Goal: Transaction & Acquisition: Purchase product/service

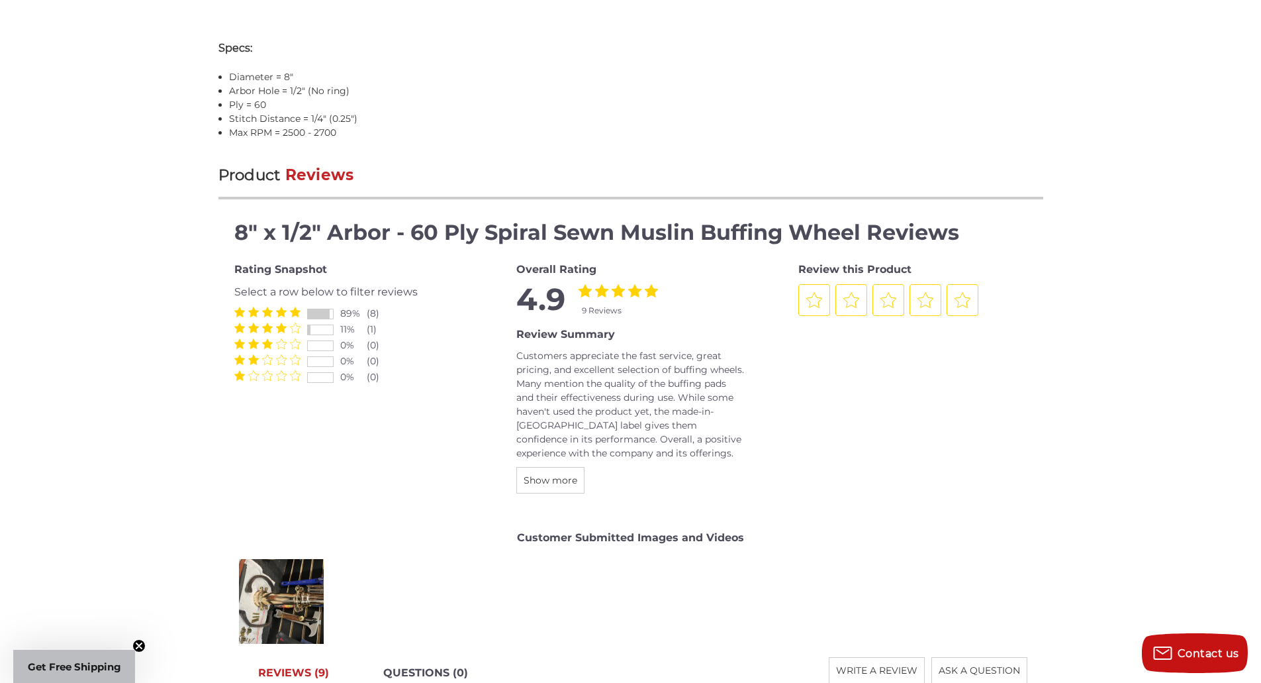
scroll to position [1192, 0]
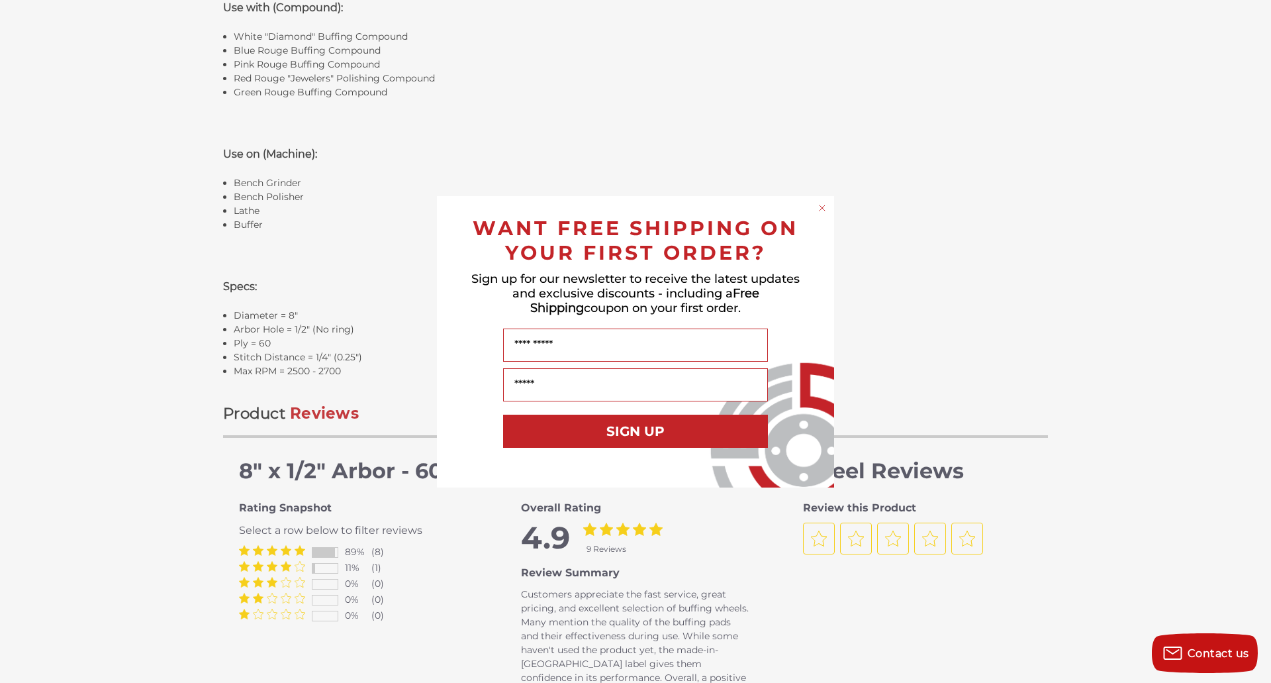
click at [823, 207] on icon "Close dialog" at bounding box center [822, 207] width 5 height 5
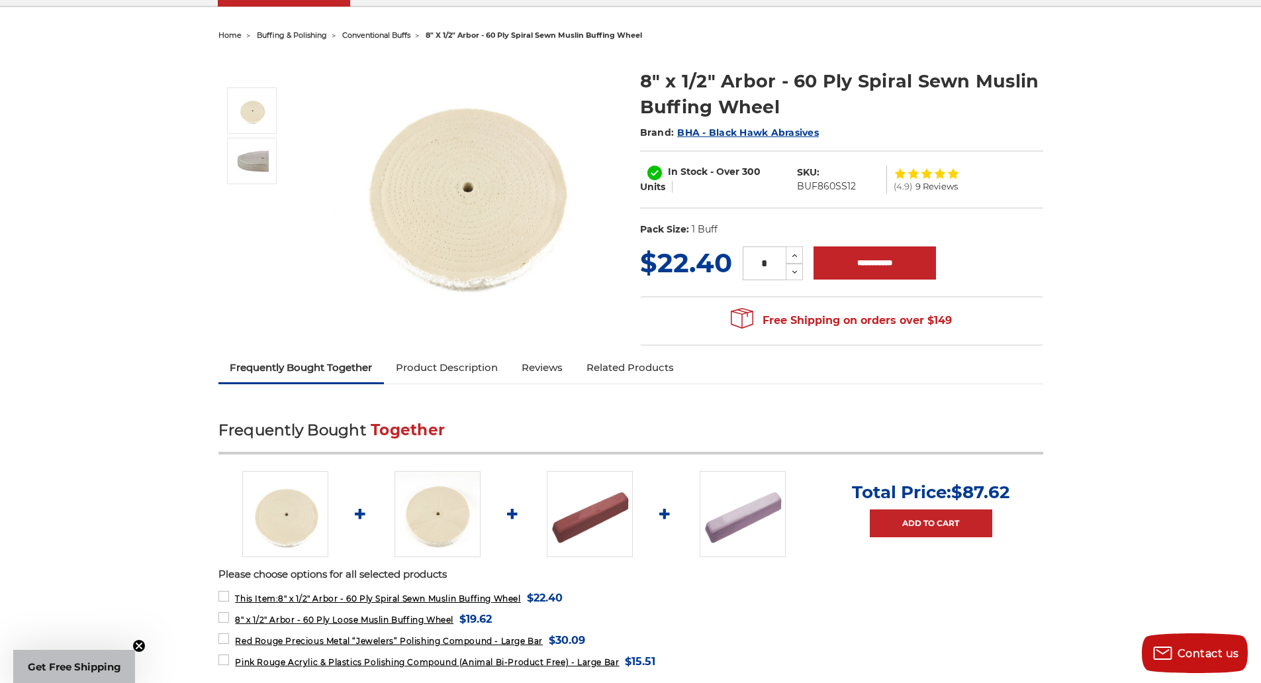
scroll to position [0, 0]
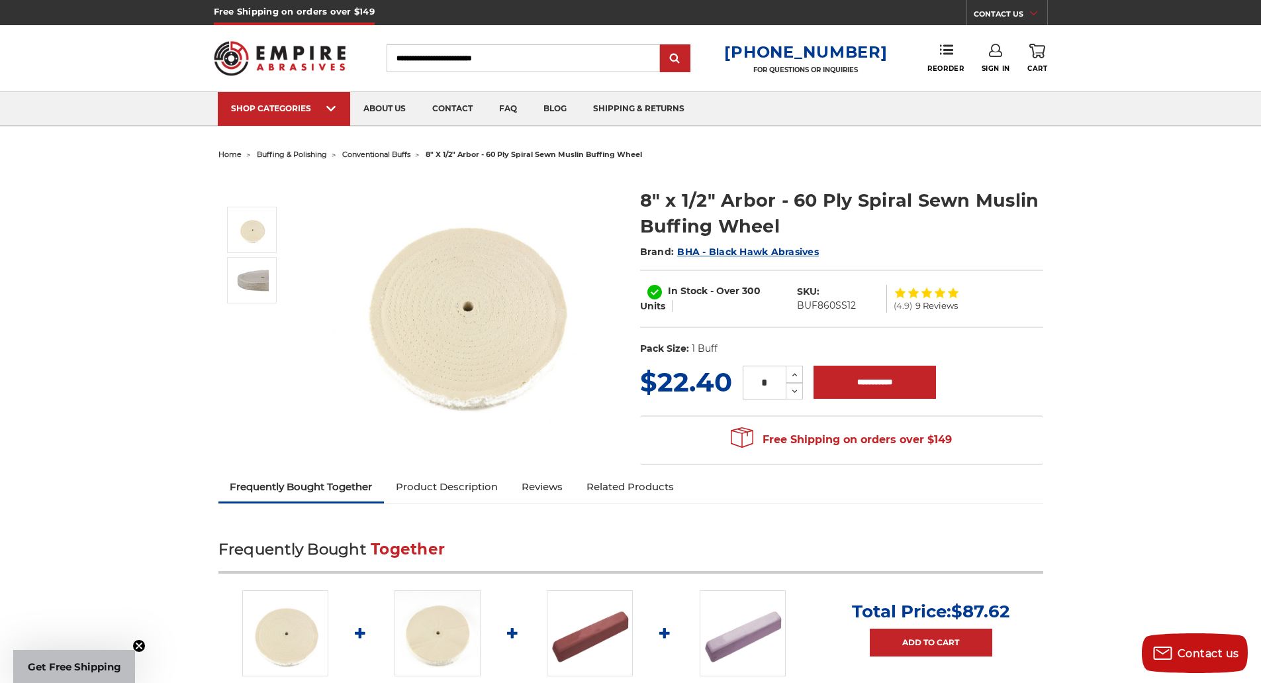
click at [374, 152] on span "conventional buffs" at bounding box center [376, 154] width 68 height 9
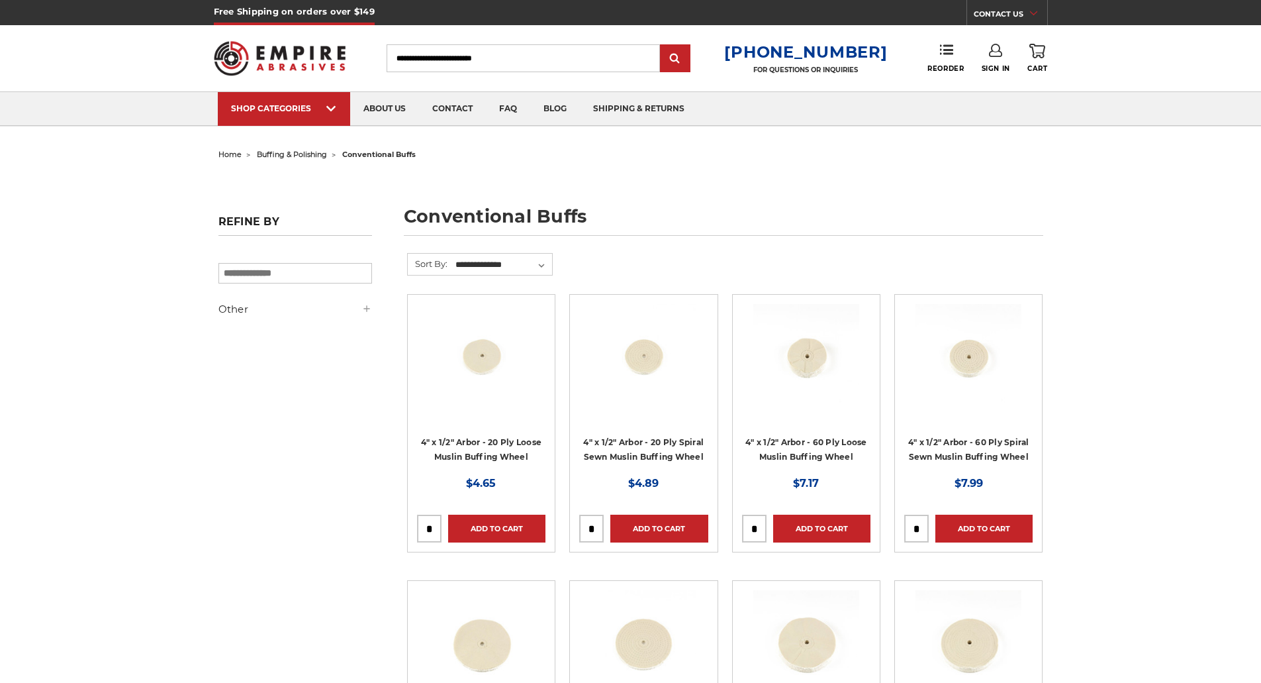
click at [289, 155] on span "buffing & polishing" at bounding box center [292, 154] width 70 height 9
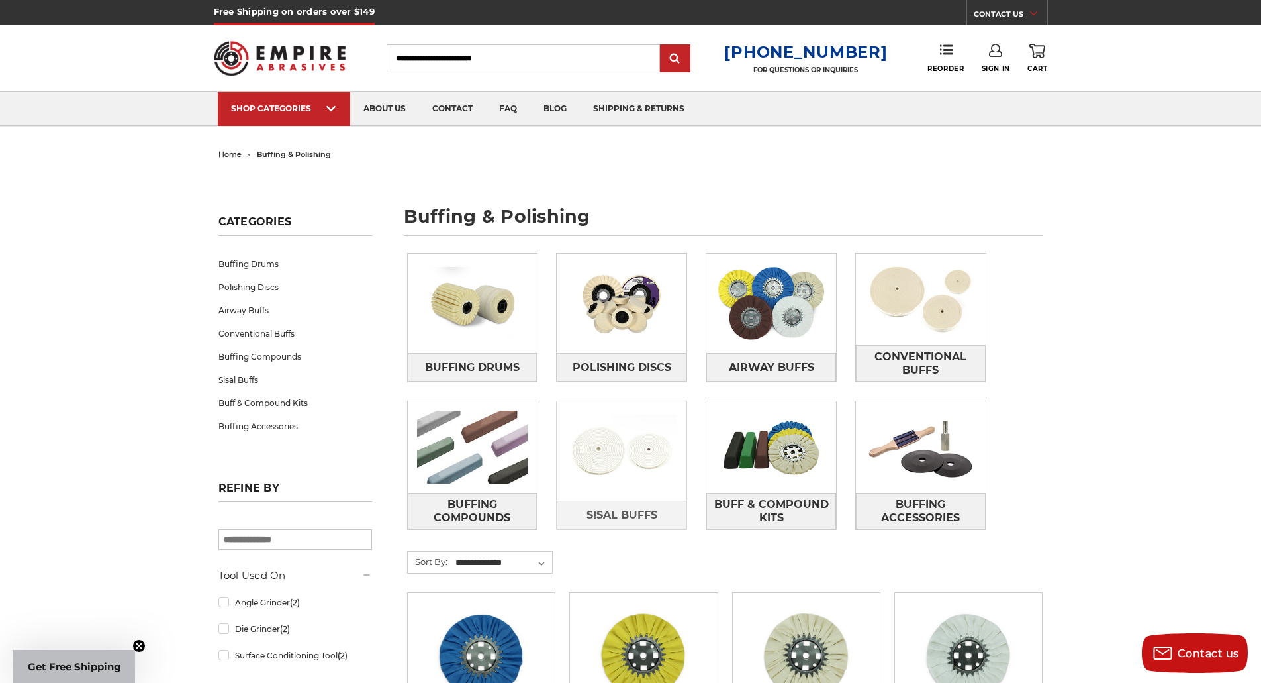
click at [624, 450] on img at bounding box center [622, 450] width 130 height 91
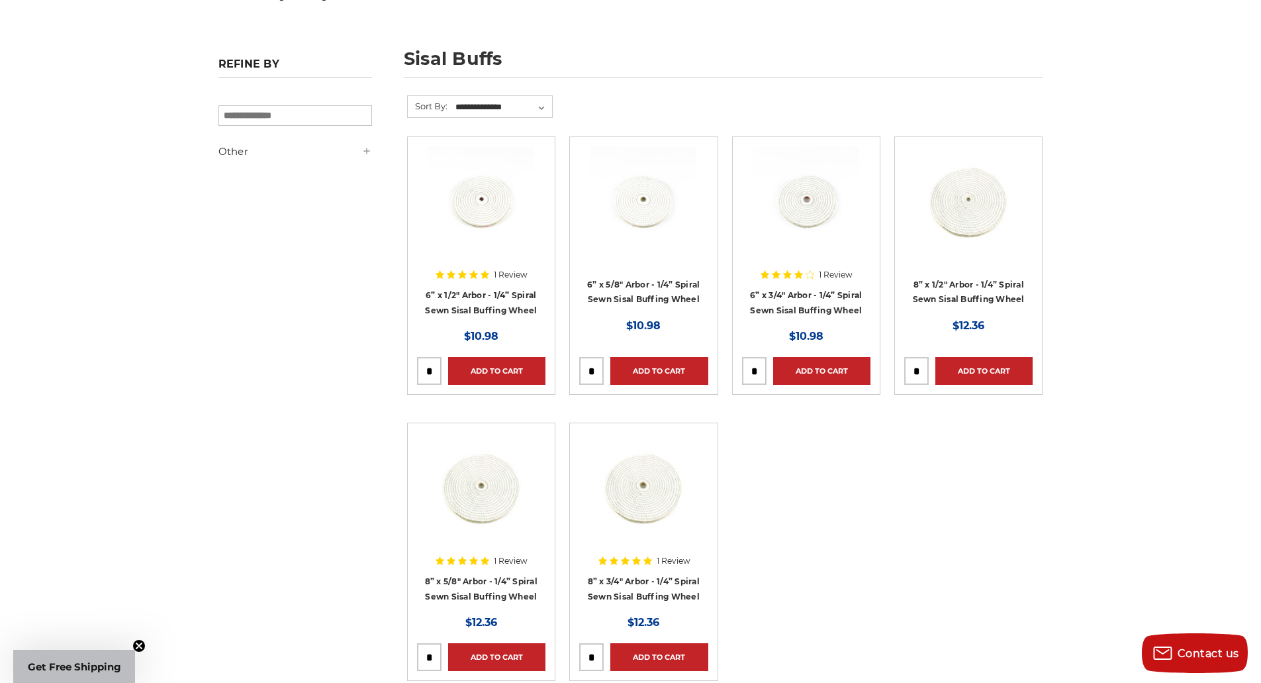
scroll to position [199, 0]
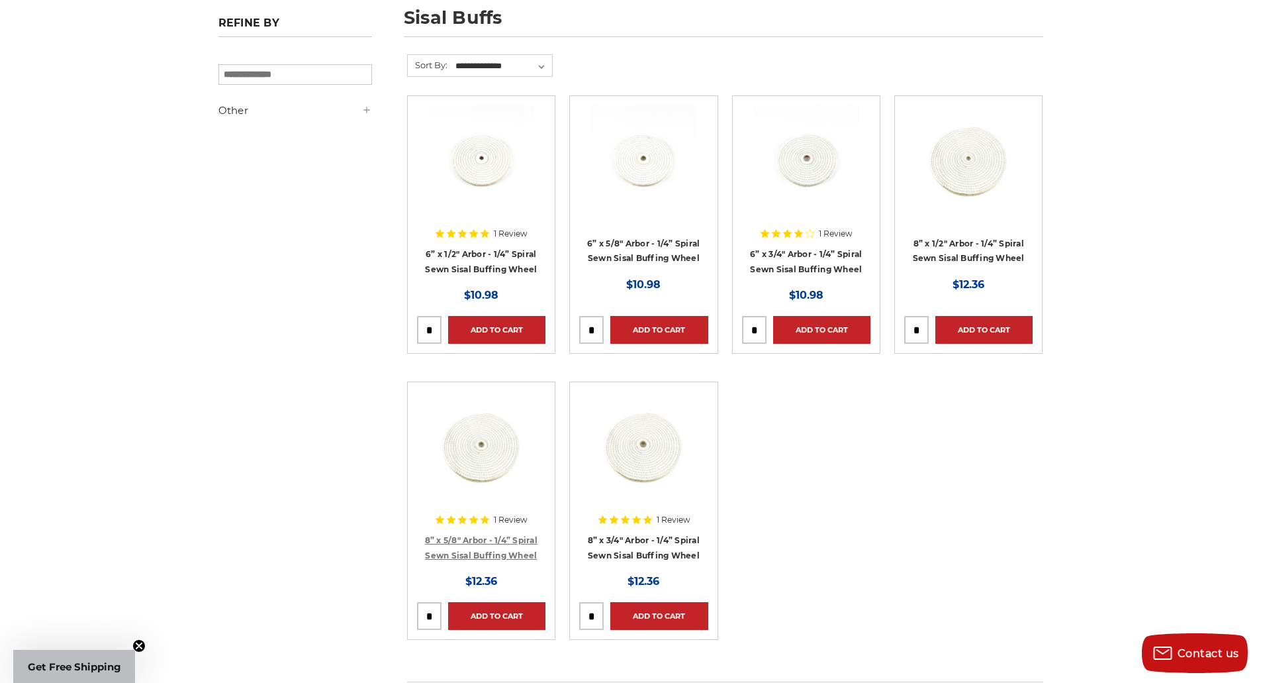
click at [495, 554] on link "8” x 5/8" Arbor - 1/4” Spiral Sewn Sisal Buffing Wheel" at bounding box center [481, 547] width 113 height 25
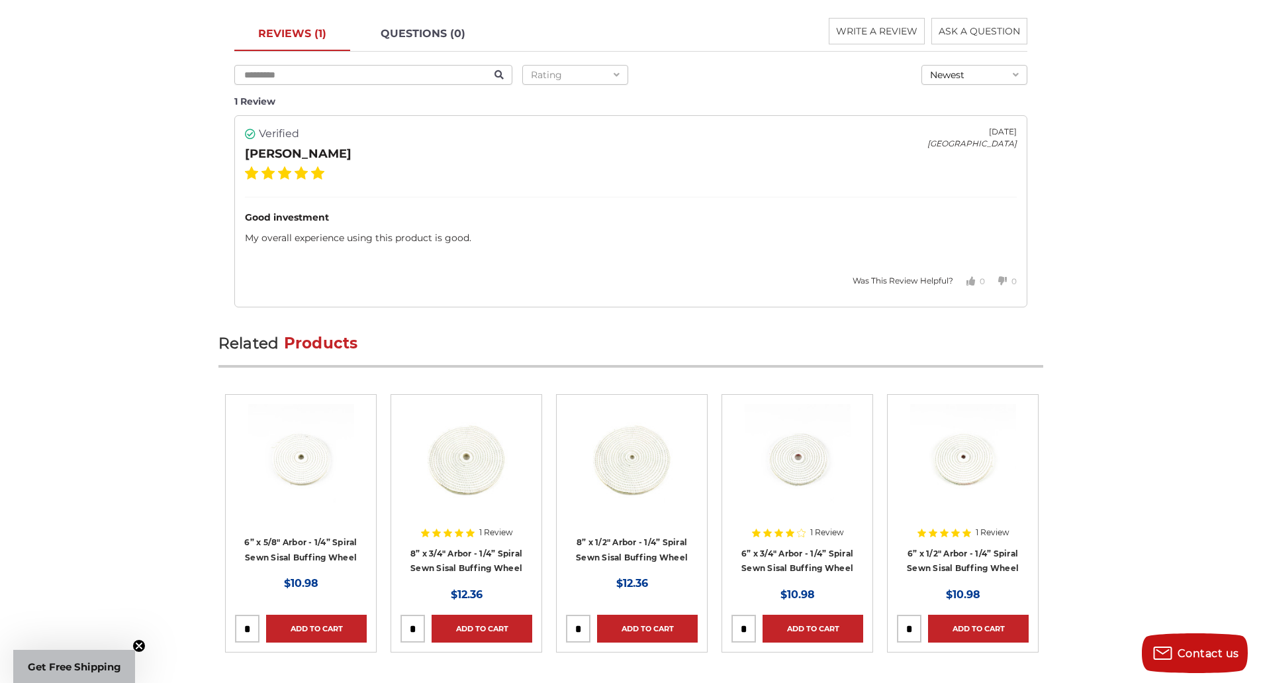
scroll to position [1788, 0]
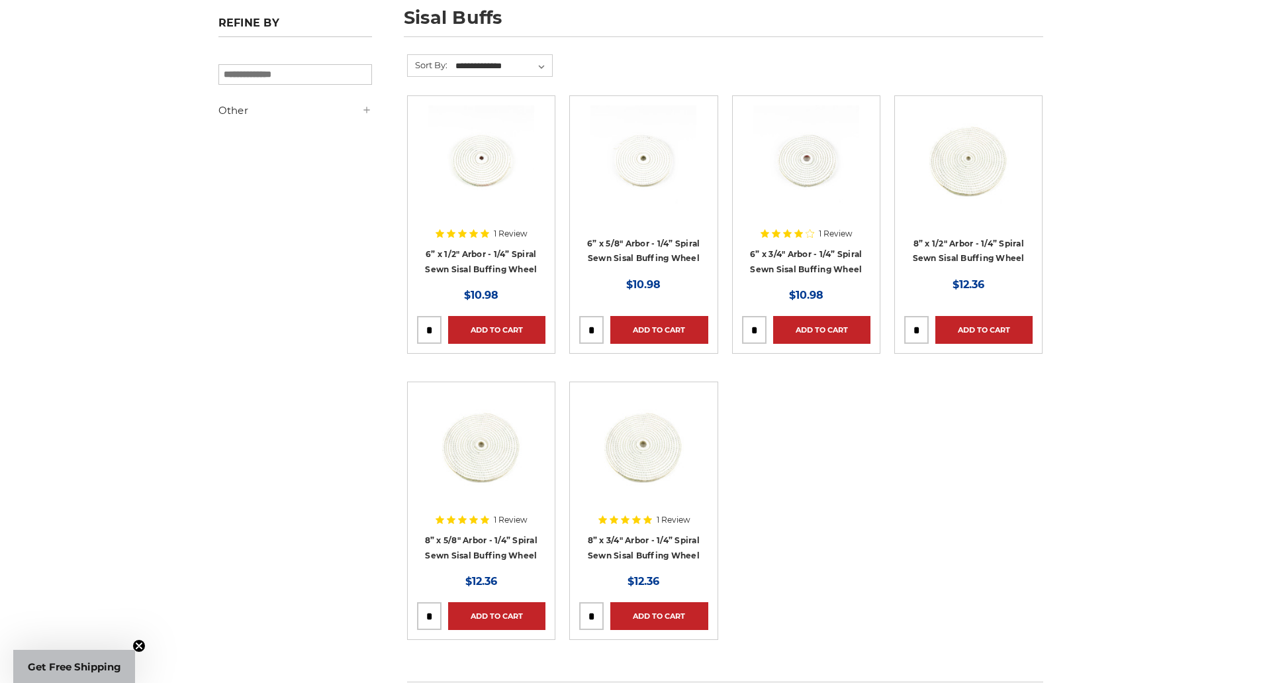
drag, startPoint x: 0, startPoint y: 0, endPoint x: 531, endPoint y: 456, distance: 699.7
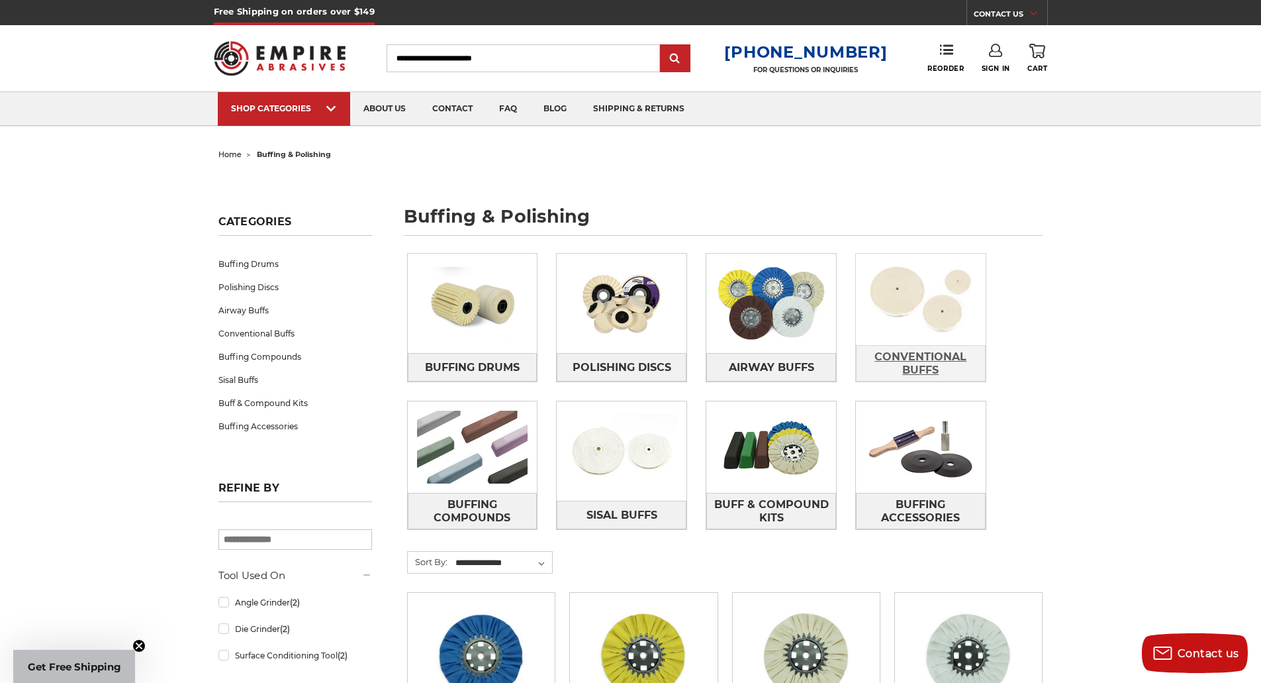
click at [891, 358] on span "Conventional Buffs" at bounding box center [921, 364] width 128 height 36
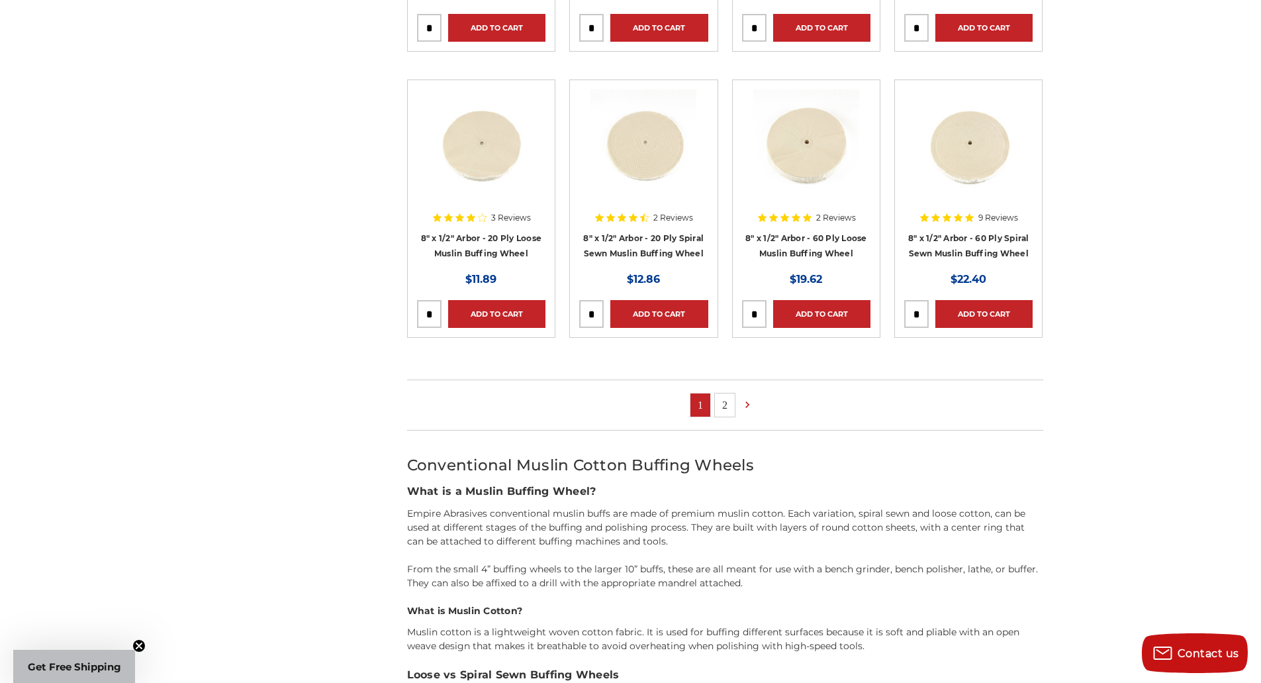
scroll to position [795, 0]
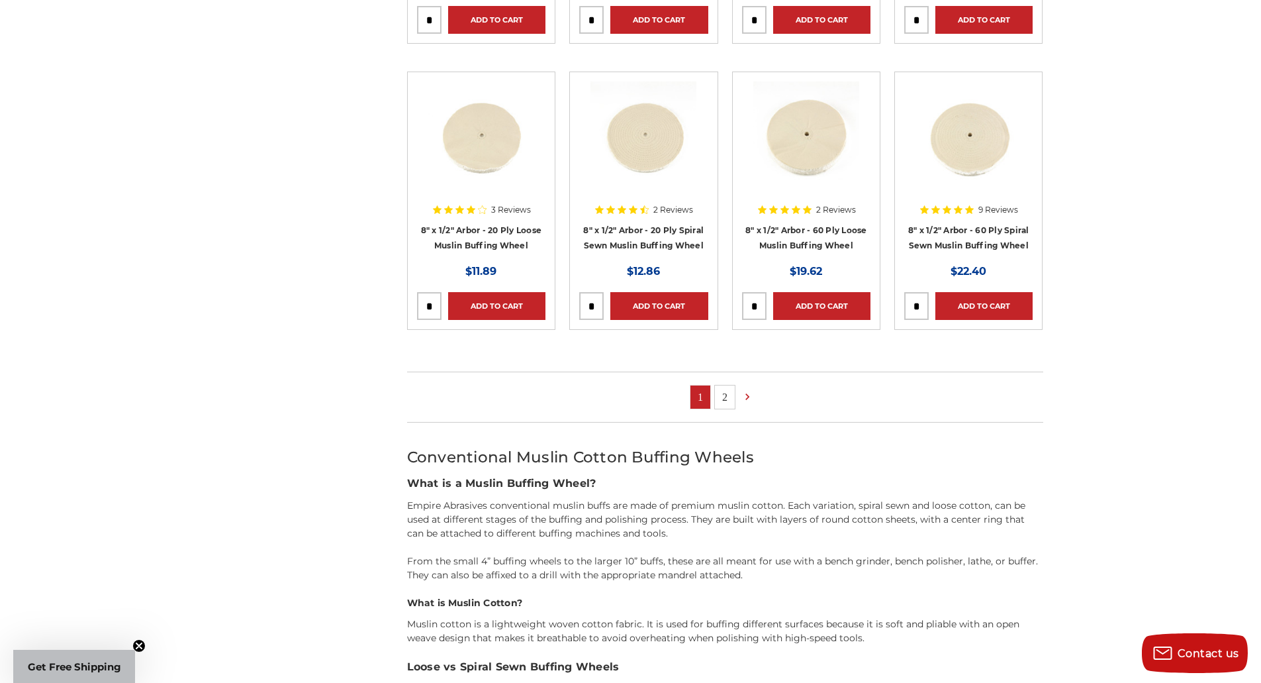
click at [726, 396] on link "2" at bounding box center [725, 396] width 20 height 23
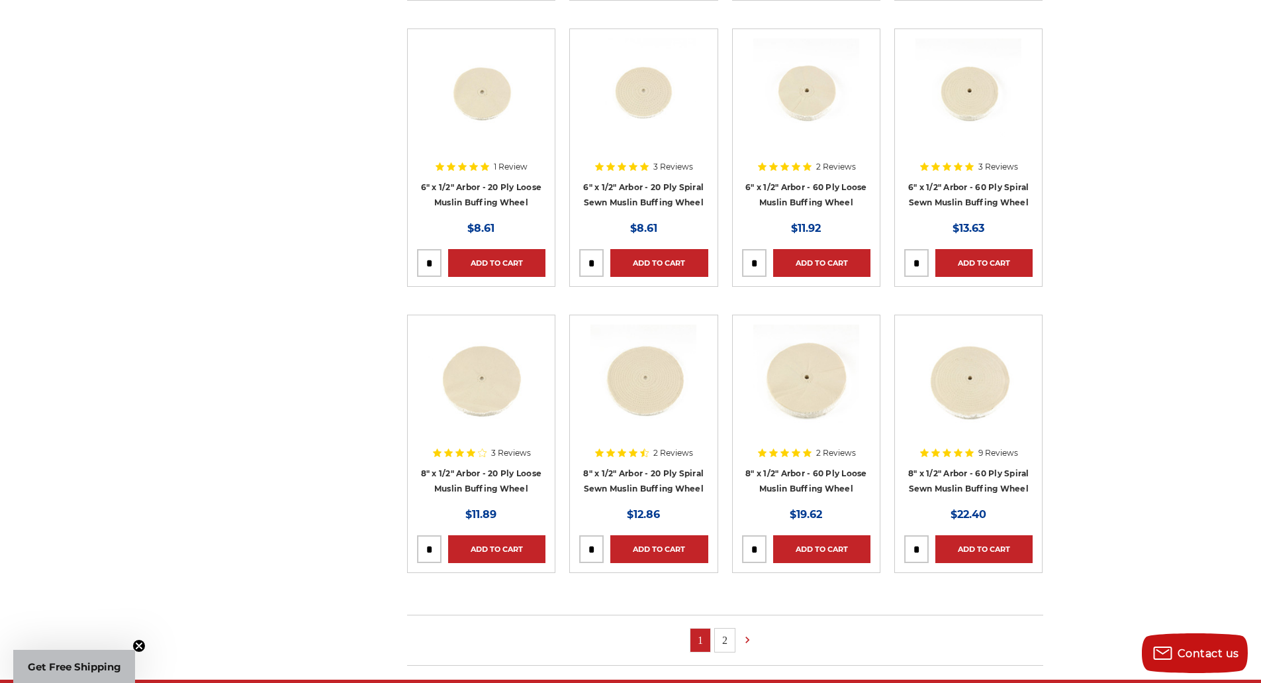
scroll to position [596, 0]
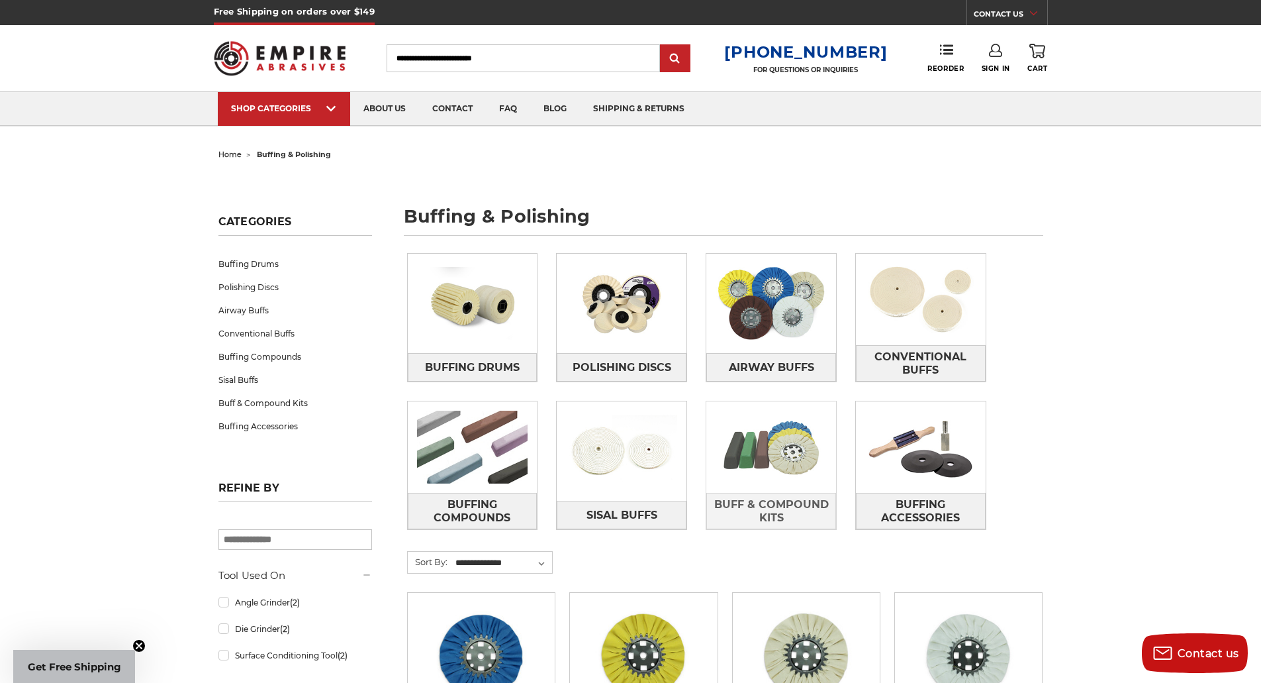
click at [752, 471] on img at bounding box center [772, 446] width 130 height 91
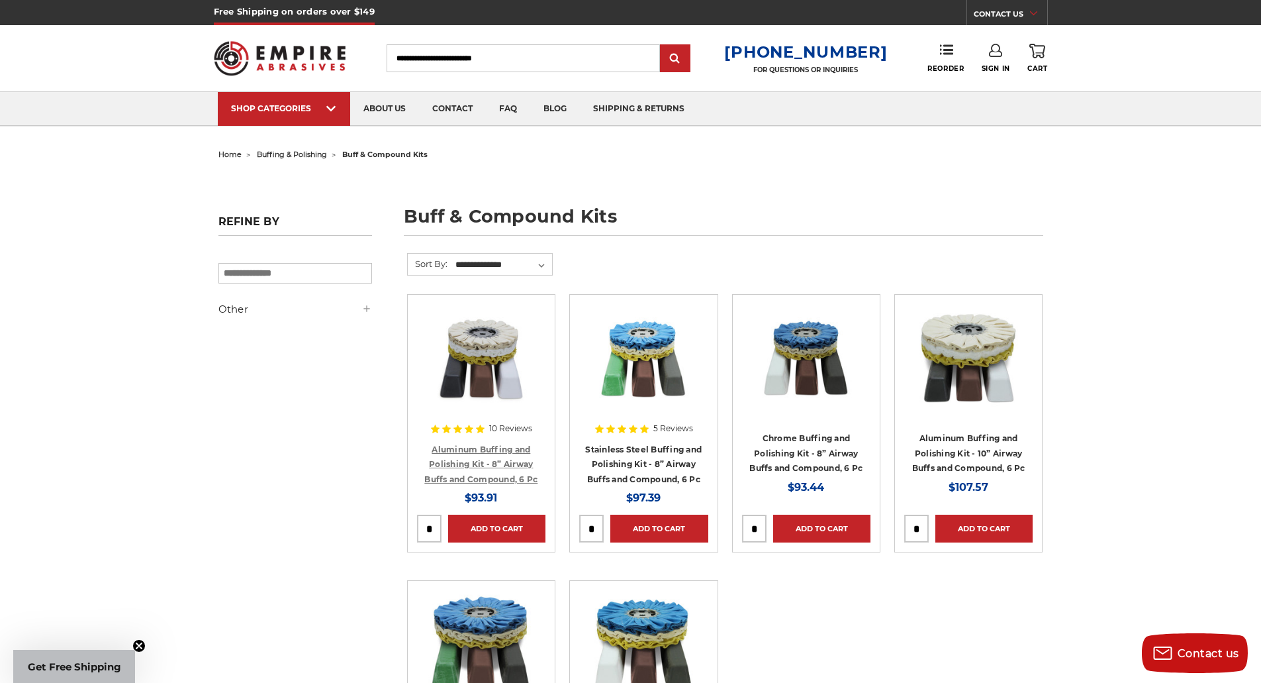
click at [509, 461] on link "Aluminum Buffing and Polishing Kit - 8” Airway Buffs and Compound, 6 Pc" at bounding box center [480, 464] width 113 height 40
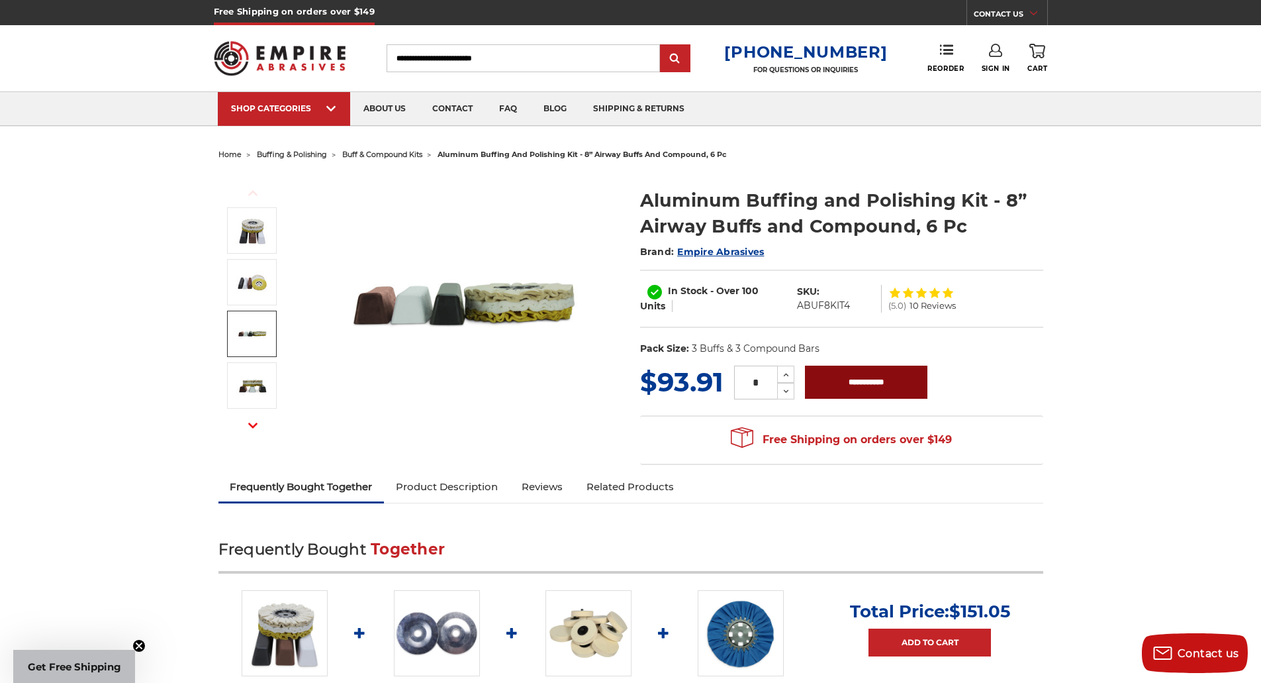
drag, startPoint x: 898, startPoint y: 387, endPoint x: 896, endPoint y: 353, distance: 33.8
click at [898, 387] on input "**********" at bounding box center [866, 382] width 123 height 33
type input "**********"
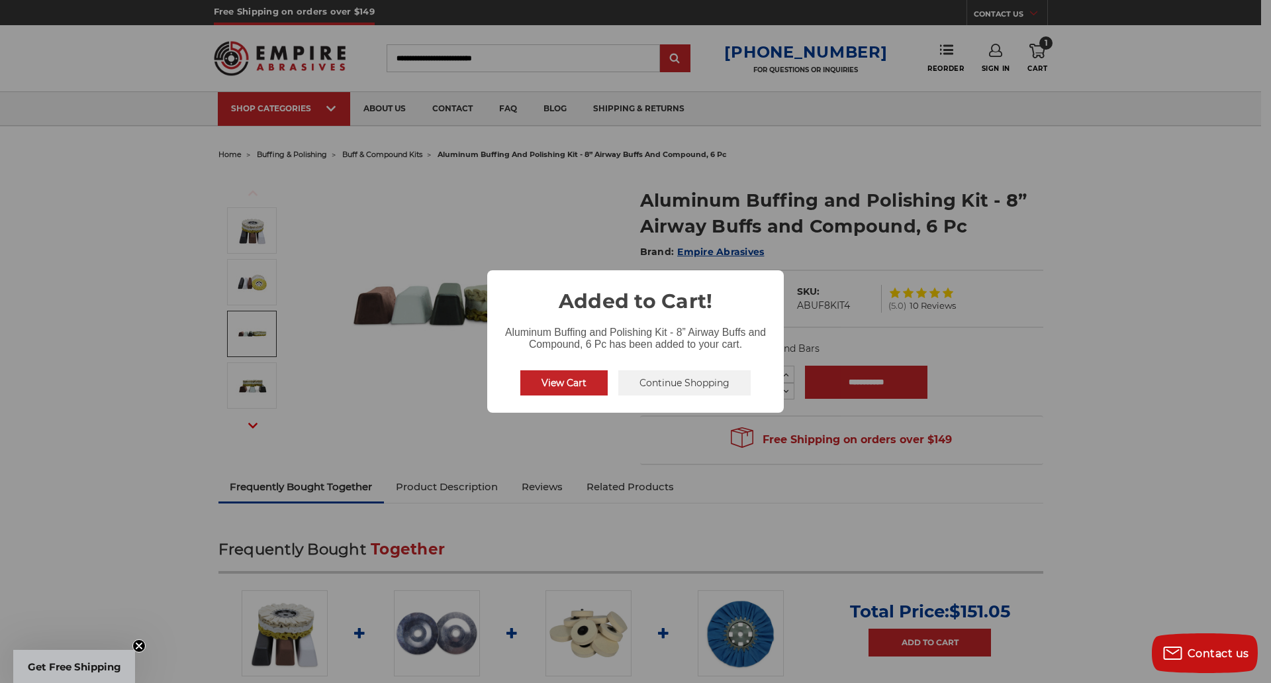
click at [640, 382] on button "Continue Shopping" at bounding box center [684, 382] width 132 height 25
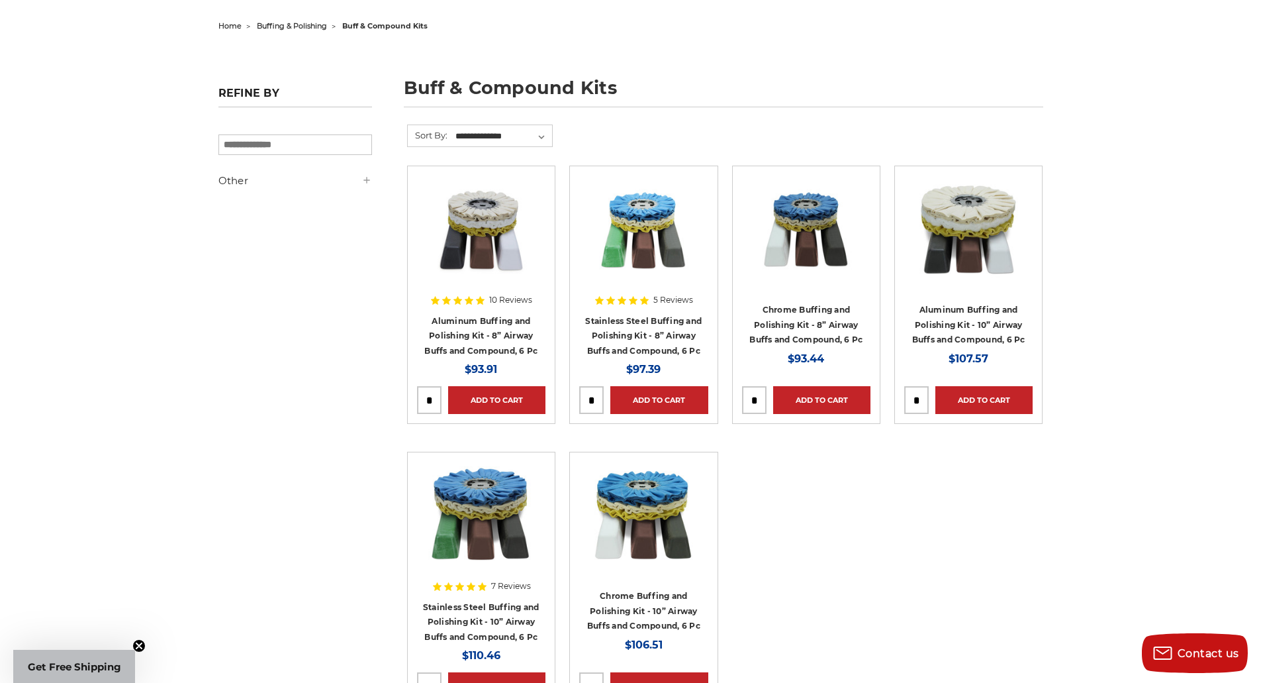
scroll to position [132, 0]
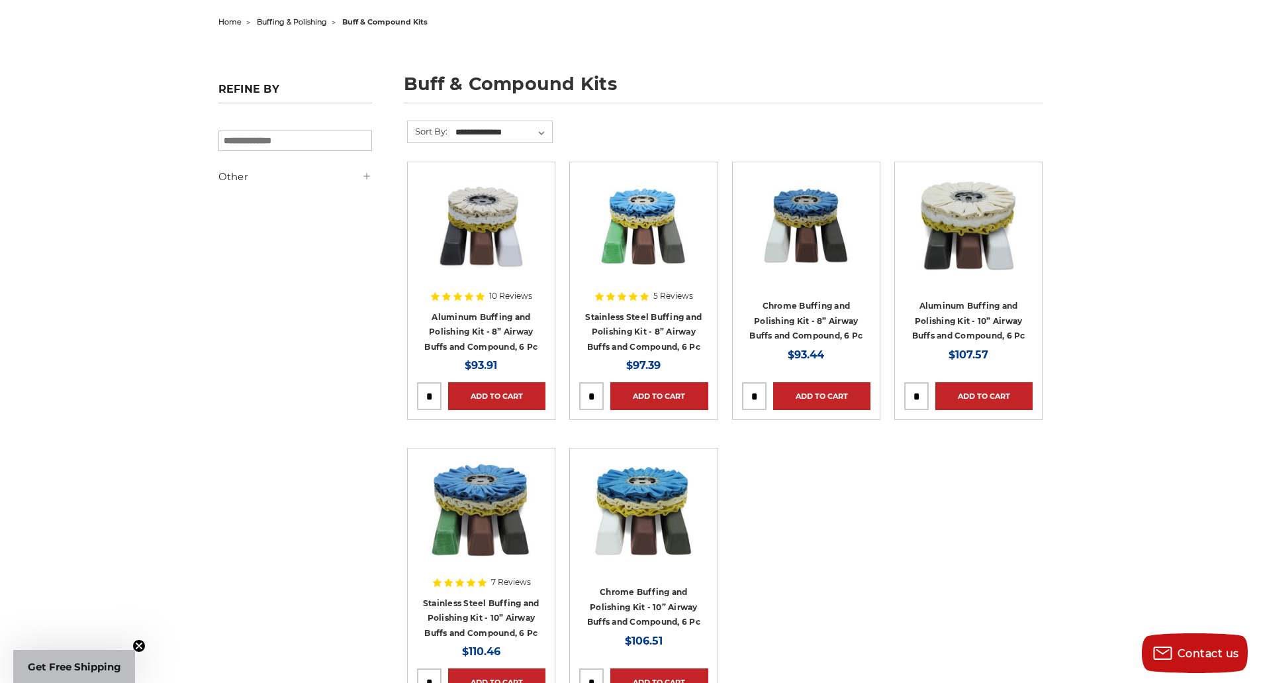
click at [644, 321] on h4 "Stainless Steel Buffing and Polishing Kit - 8” Airway Buffs and Compound, 6 Pc" at bounding box center [643, 331] width 128 height 45
click at [662, 342] on link "Stainless Steel Buffing and Polishing Kit - 8” Airway Buffs and Compound, 6 Pc" at bounding box center [643, 332] width 117 height 40
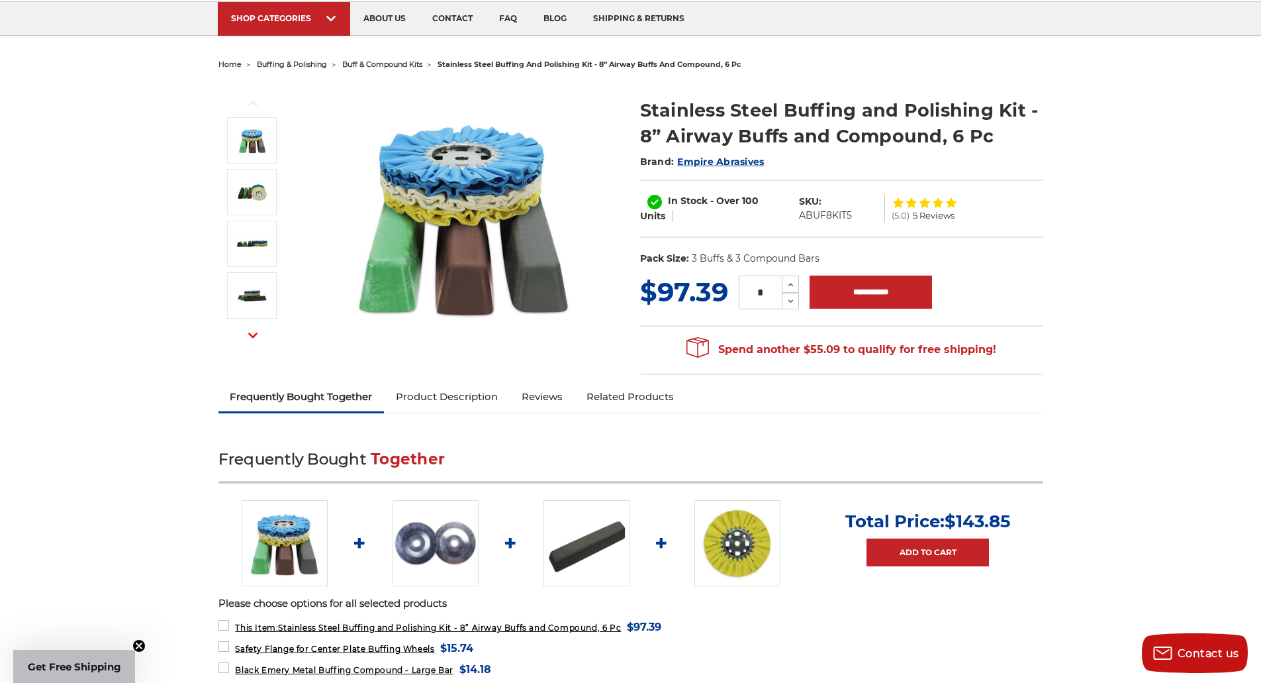
scroll to position [66, 0]
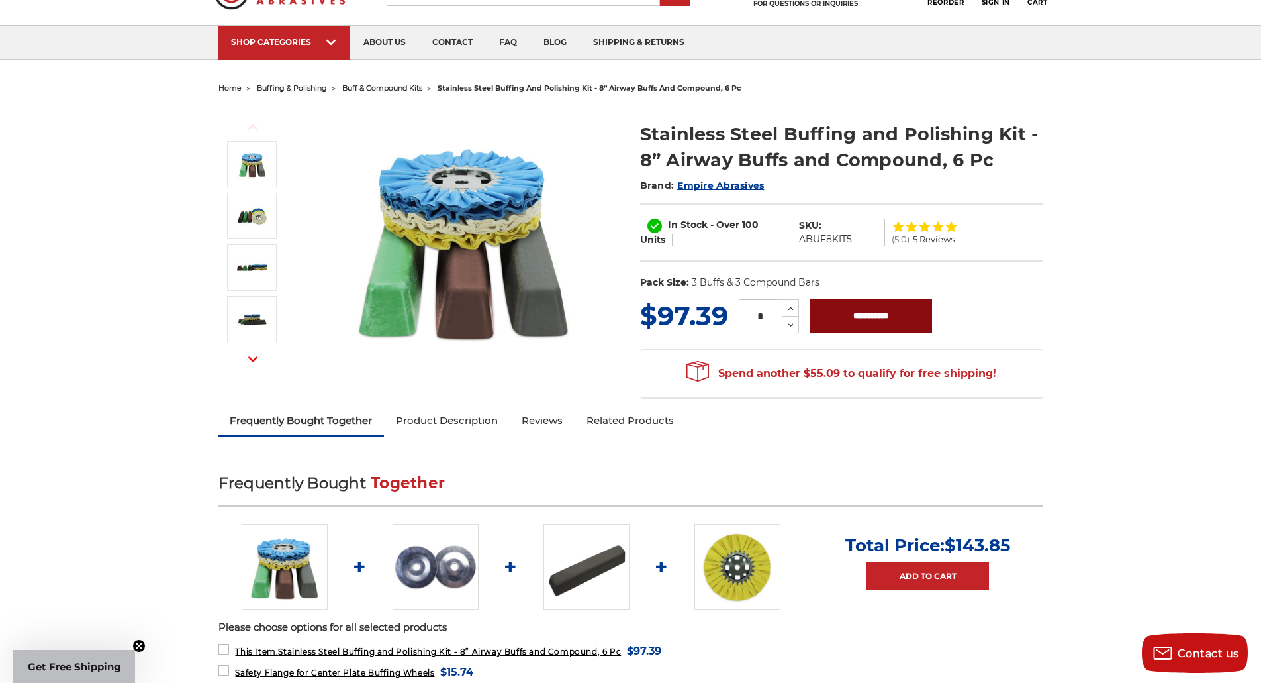
click at [884, 315] on input "**********" at bounding box center [871, 315] width 123 height 33
type input "**********"
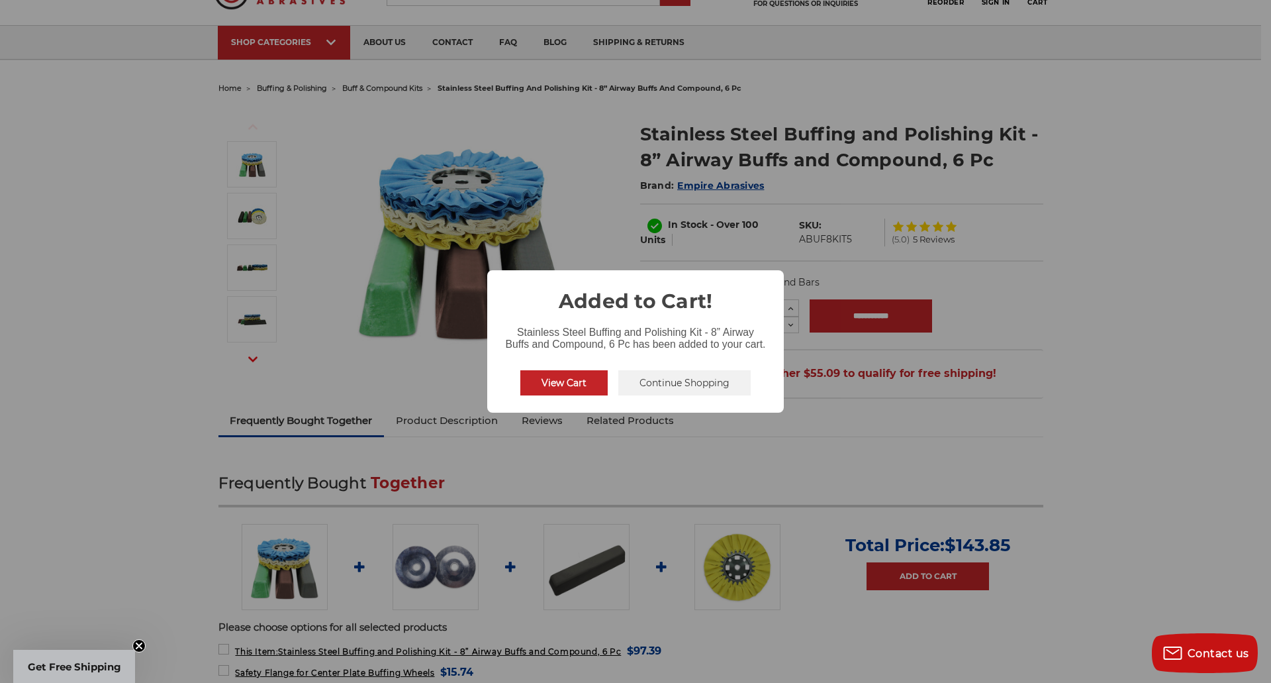
click at [655, 381] on button "Continue Shopping" at bounding box center [684, 382] width 132 height 25
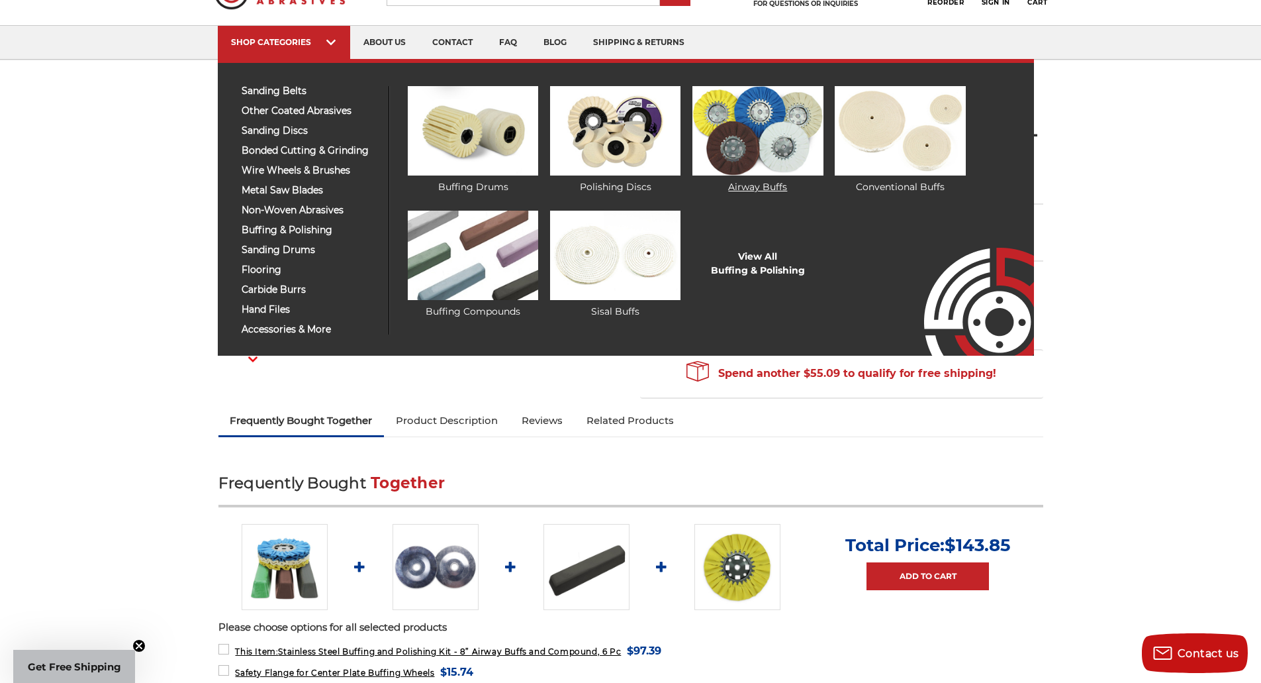
click at [793, 155] on img at bounding box center [758, 130] width 130 height 89
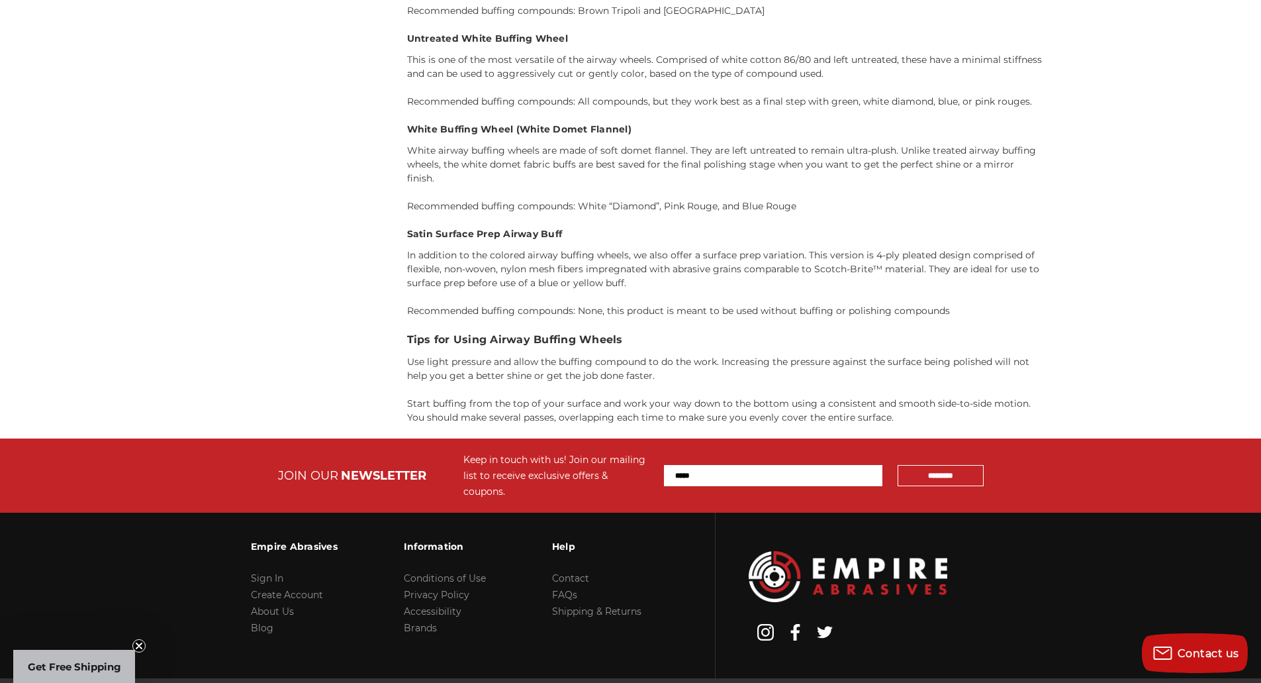
scroll to position [1655, 0]
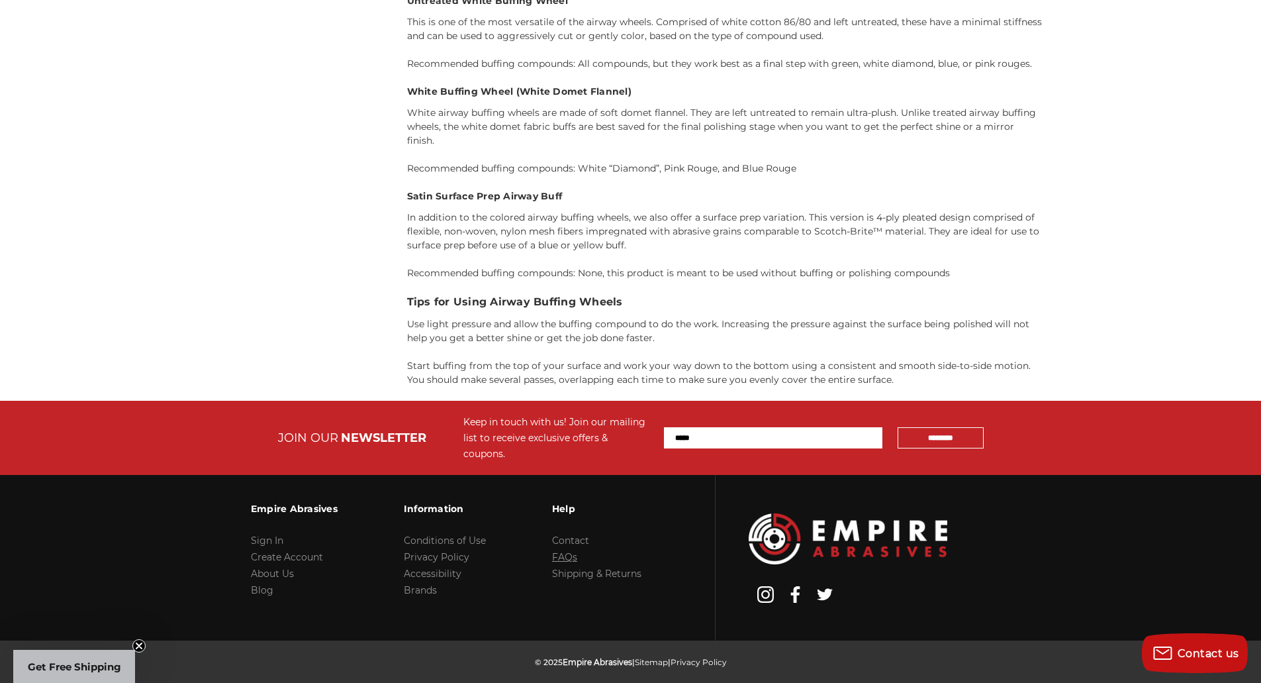
click at [575, 551] on link "FAQs" at bounding box center [564, 557] width 25 height 12
